Goal: Information Seeking & Learning: Learn about a topic

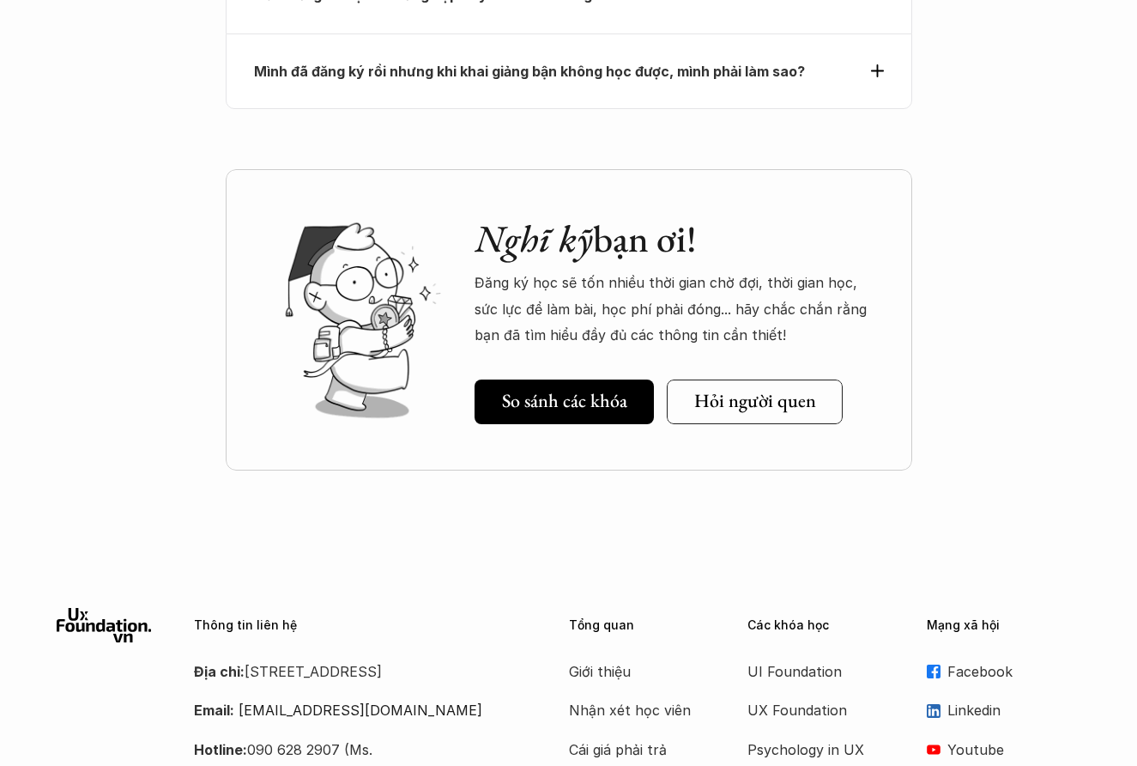
scroll to position [8095, 0]
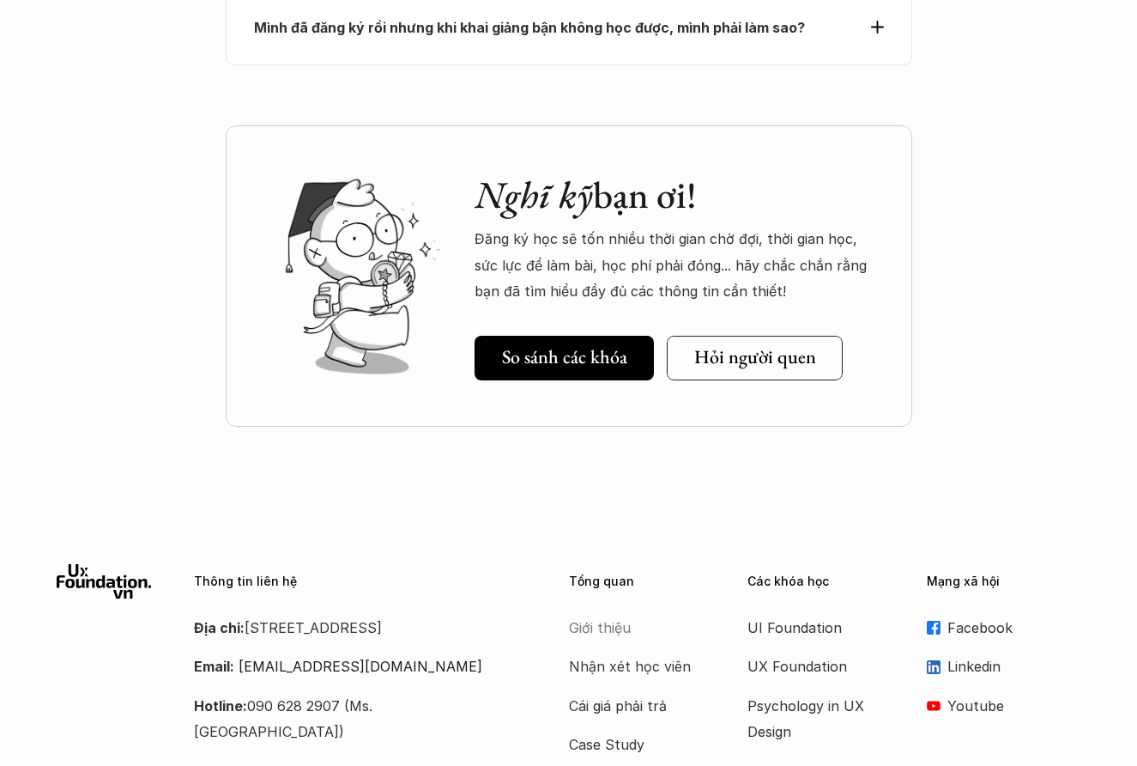
click at [603, 615] on p "Giới thiệu" at bounding box center [637, 628] width 137 height 26
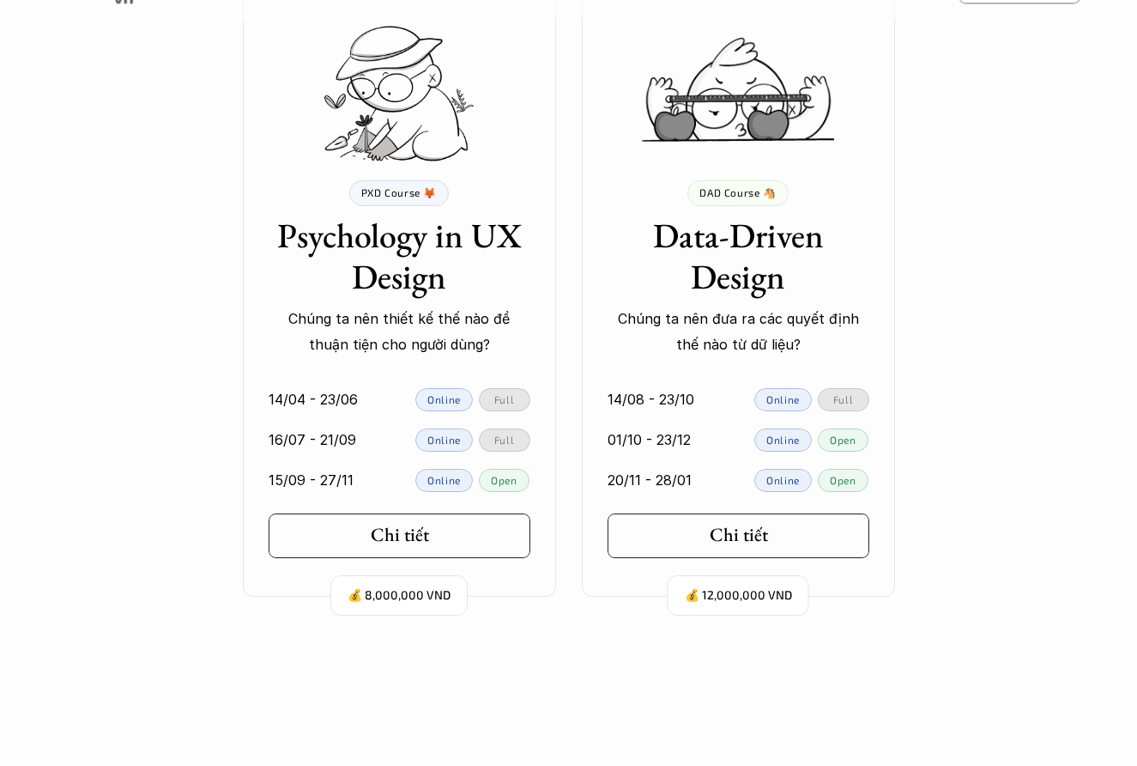
scroll to position [4270, 0]
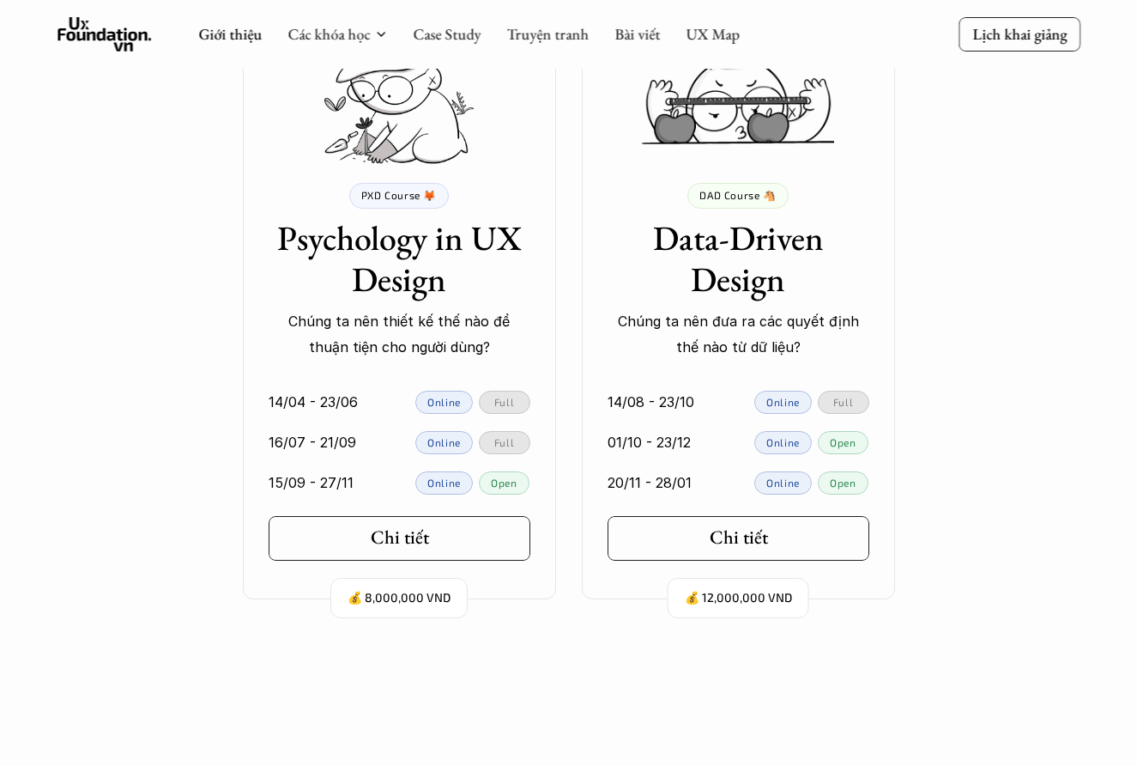
click at [343, 246] on h3 "Psychology in UX Design" at bounding box center [400, 258] width 262 height 82
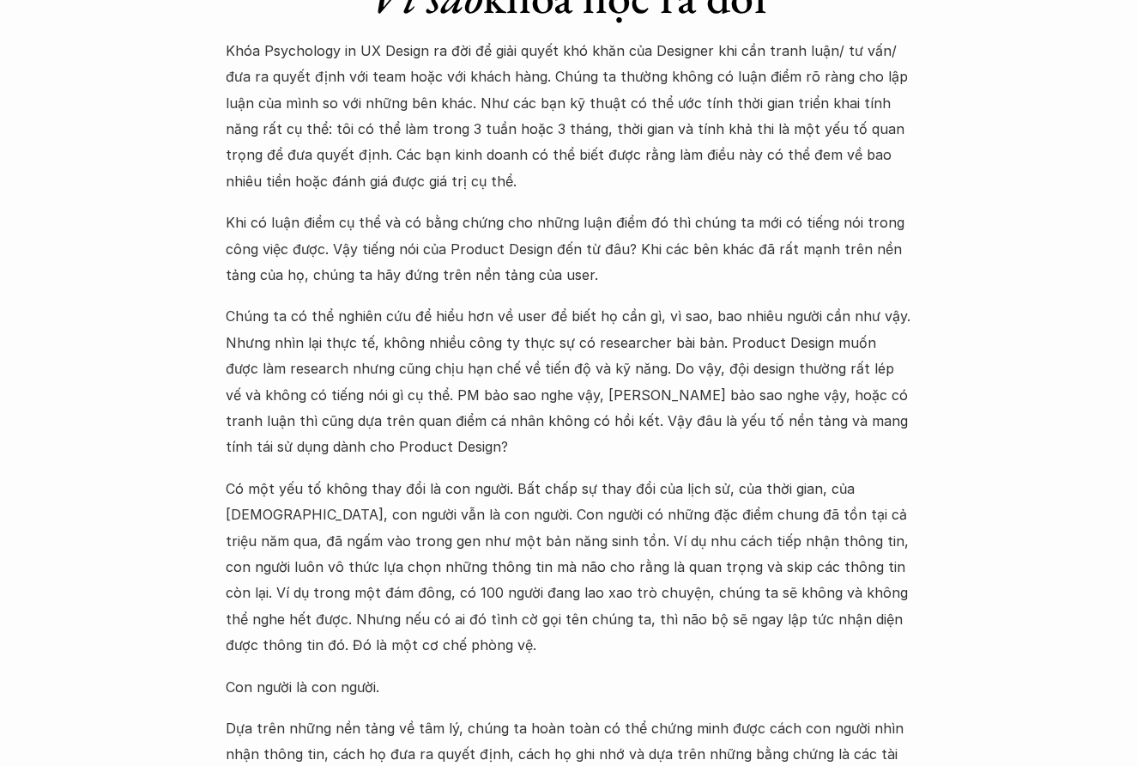
scroll to position [1670, 0]
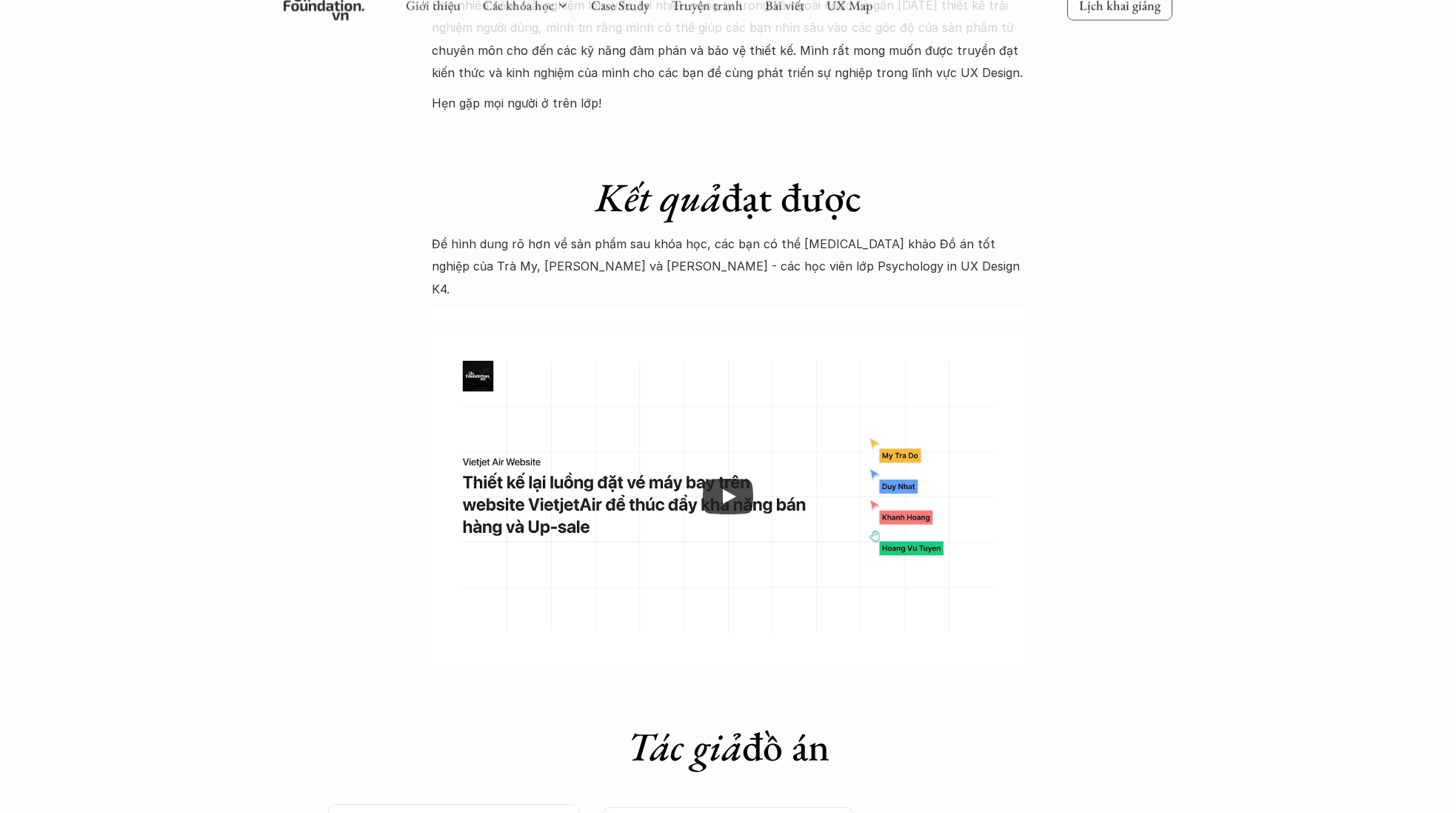
scroll to position [4375, 0]
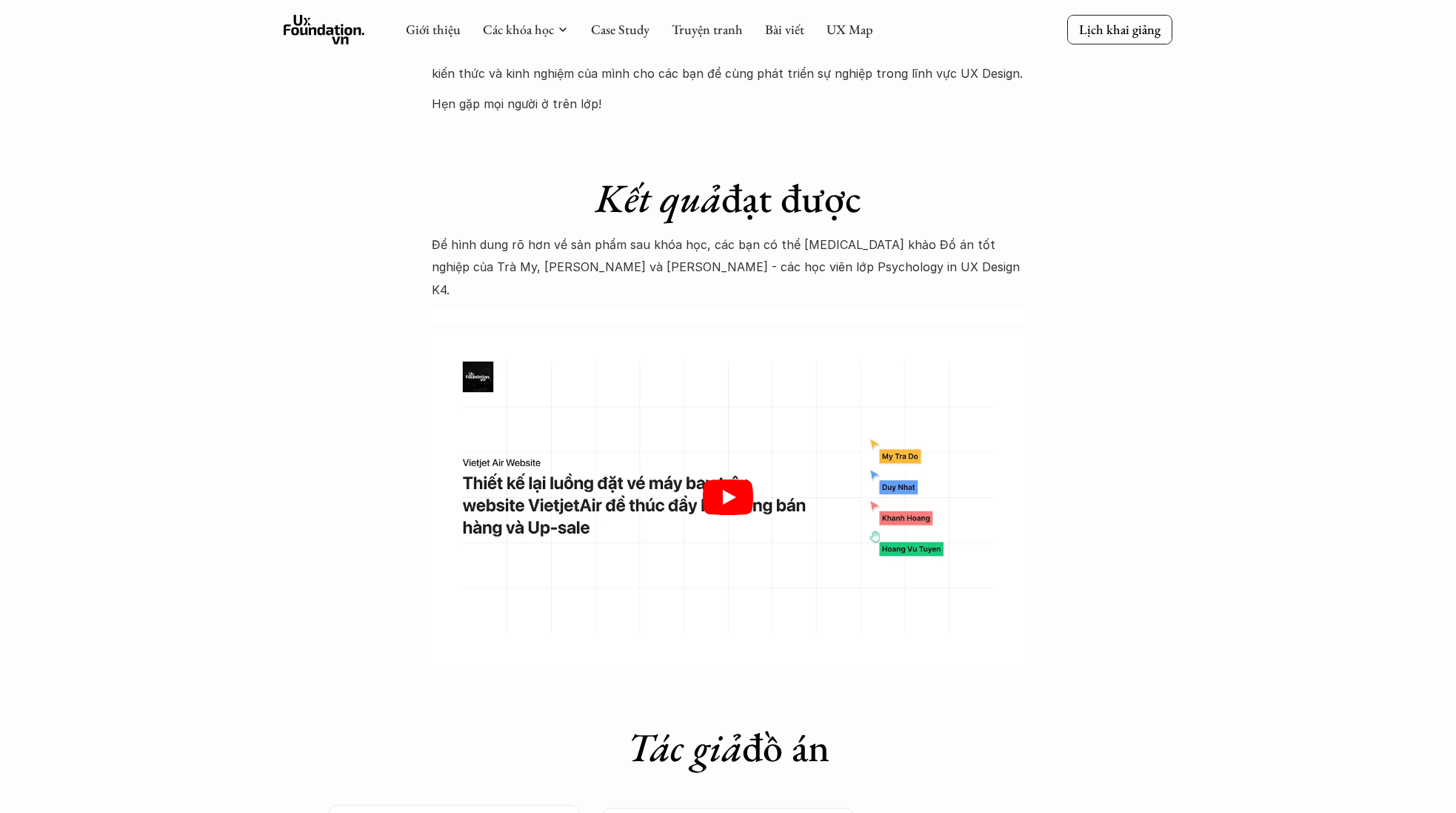
click at [746, 479] on icon "Play" at bounding box center [728, 496] width 50 height 35
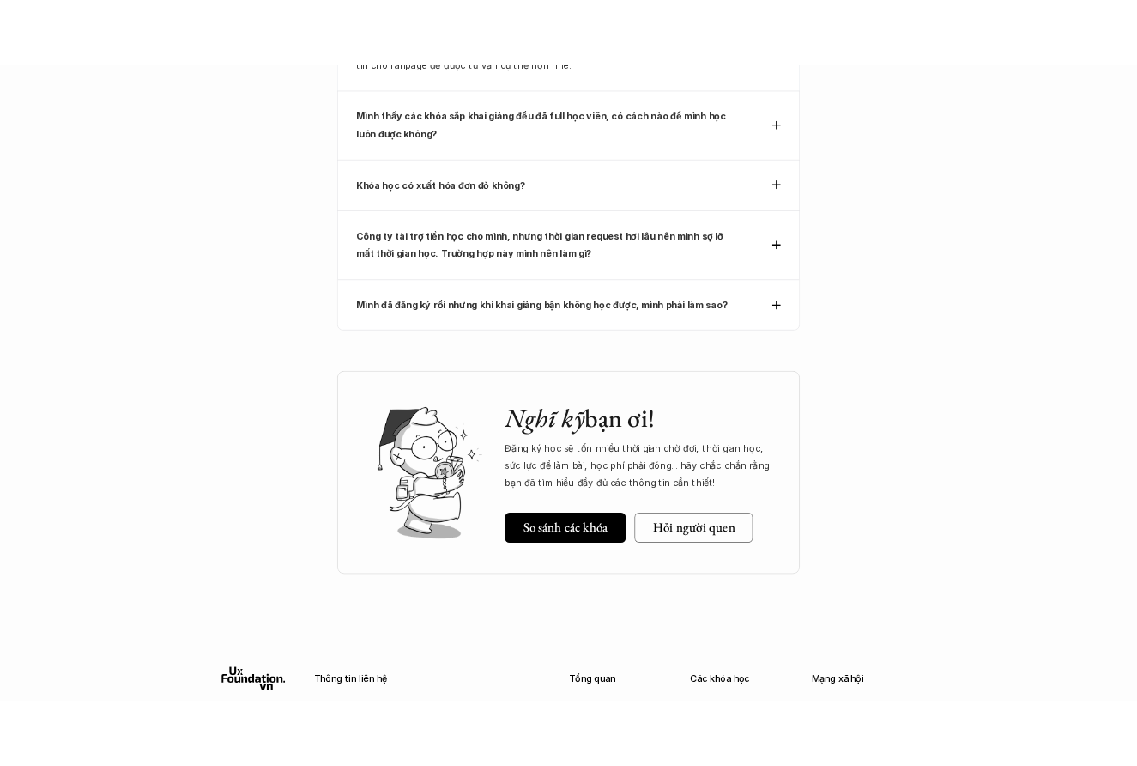
scroll to position [7848, 0]
